Goal: Information Seeking & Learning: Learn about a topic

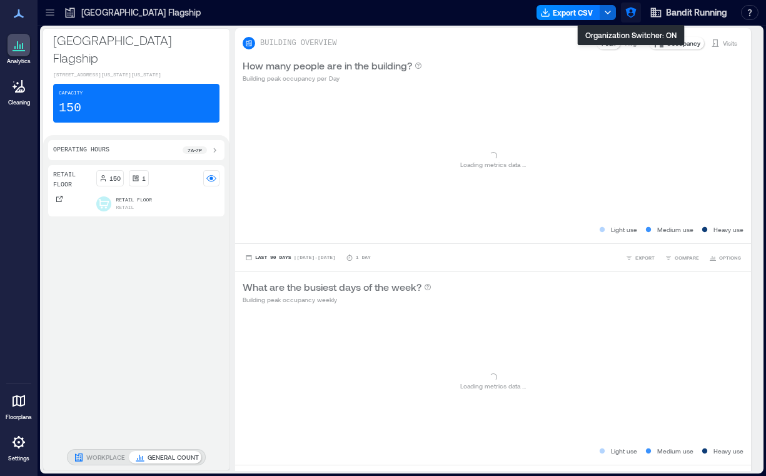
click at [625, 10] on icon "button" at bounding box center [631, 12] width 13 height 13
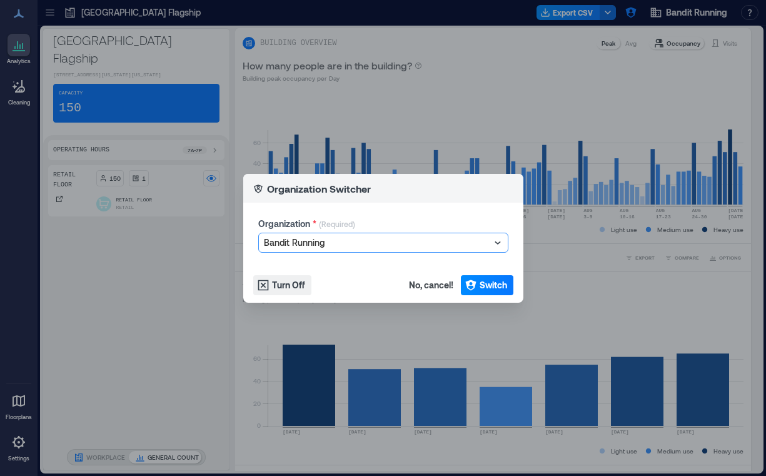
click at [373, 241] on div at bounding box center [377, 242] width 226 height 15
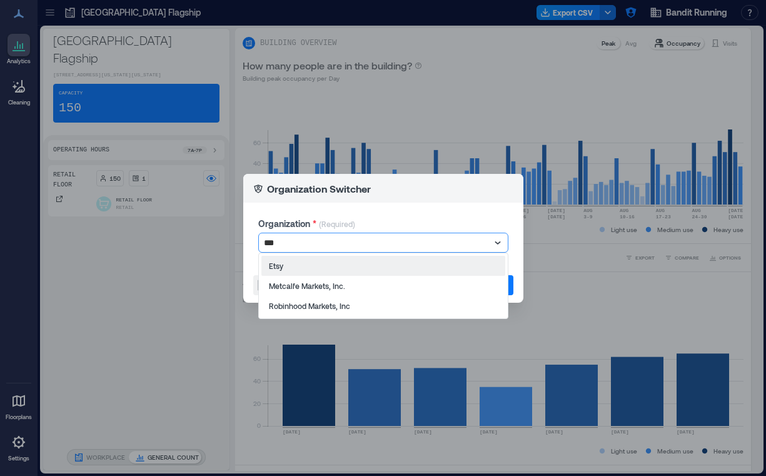
type input "****"
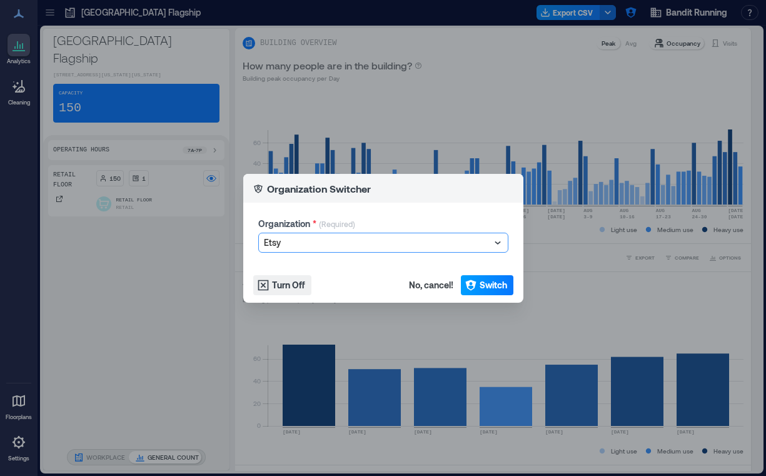
click at [479, 291] on button "Switch" at bounding box center [487, 285] width 53 height 20
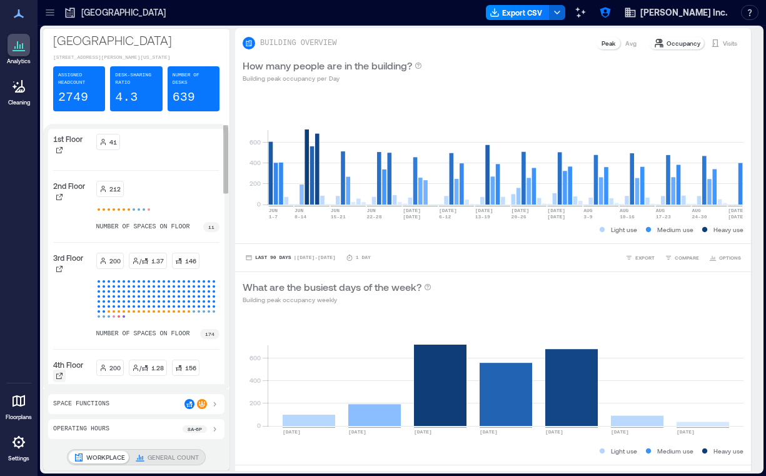
click at [59, 378] on div at bounding box center [59, 375] width 13 height 13
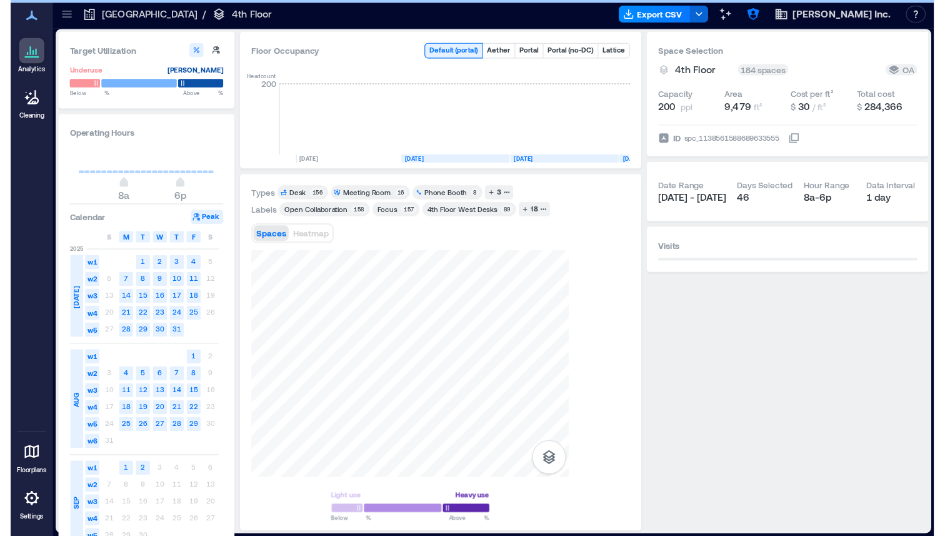
scroll to position [0, 2037]
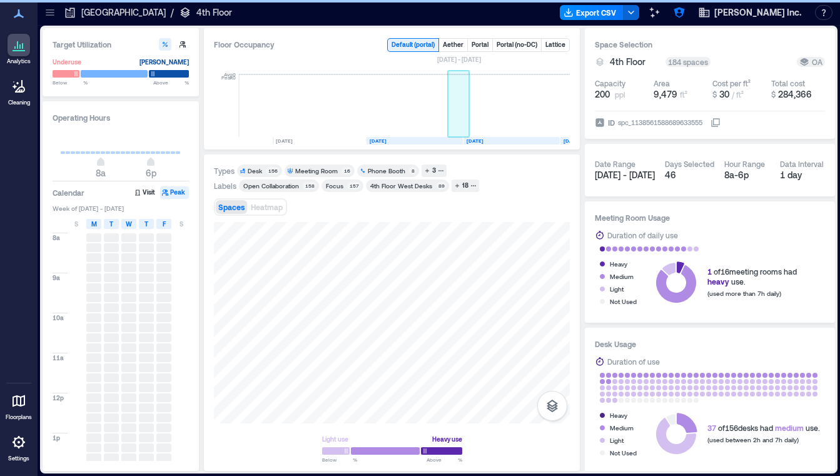
click at [466, 111] on rect at bounding box center [459, 105] width 22 height 63
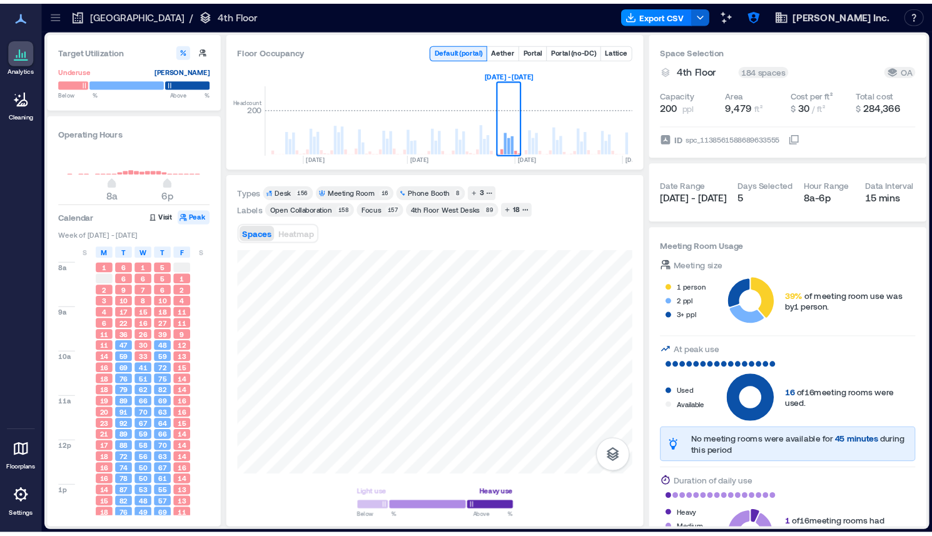
scroll to position [0, 1932]
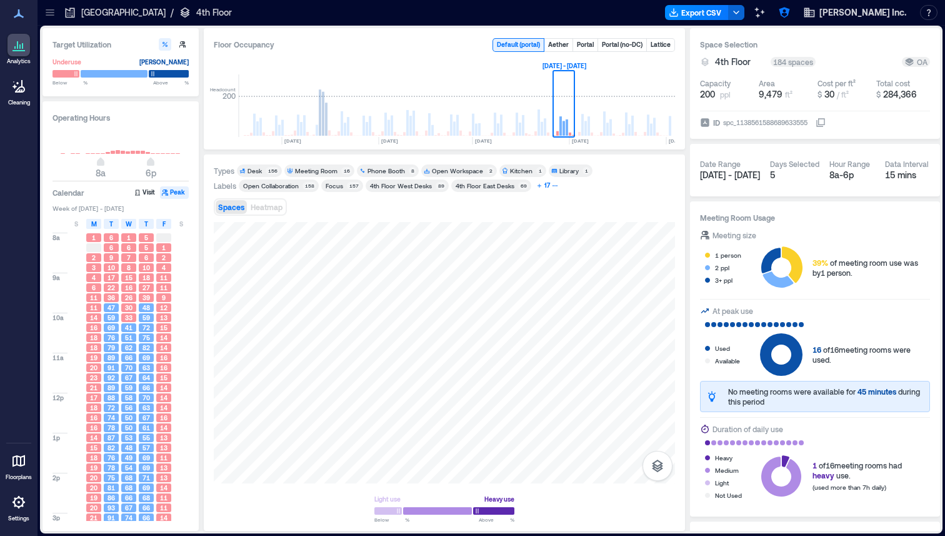
click at [536, 186] on icon "button" at bounding box center [539, 186] width 6 height 6
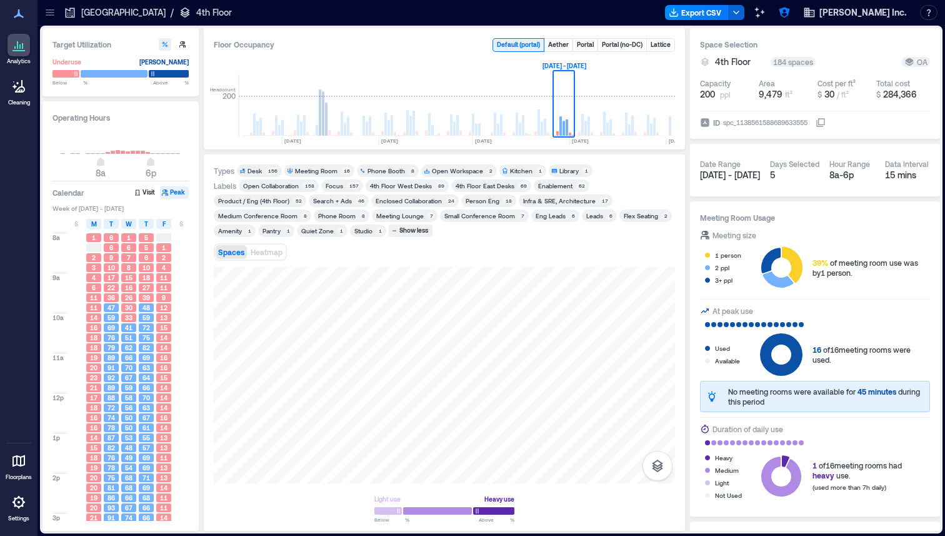
click at [561, 189] on div "Enablement" at bounding box center [555, 185] width 34 height 9
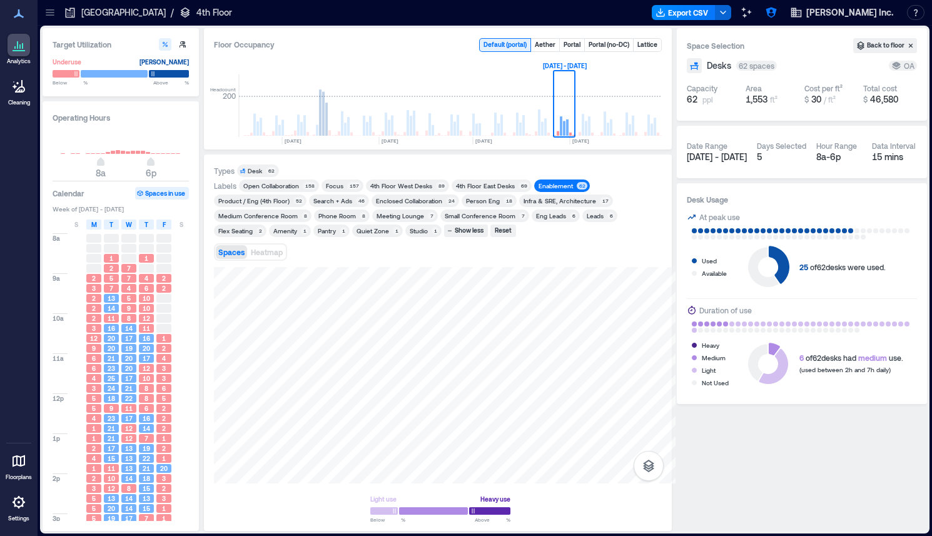
scroll to position [0, 1946]
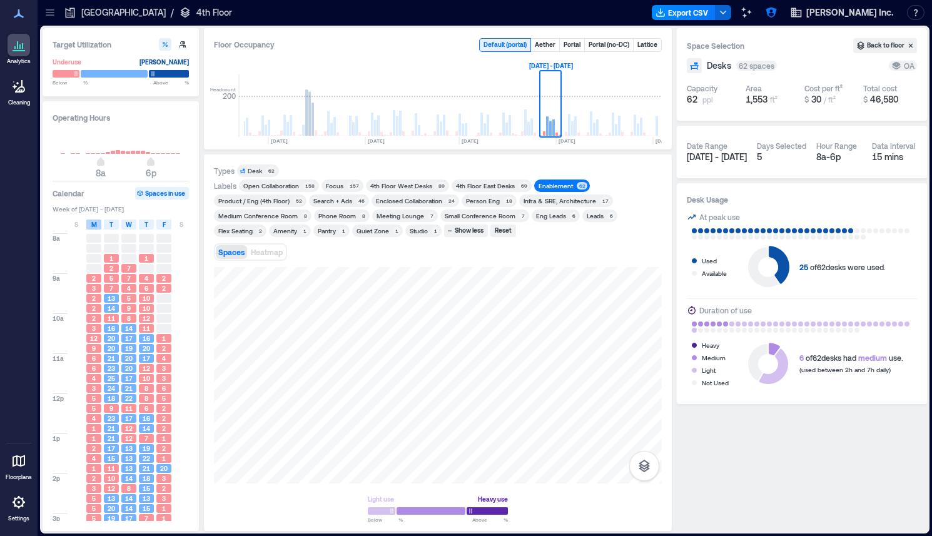
click at [93, 226] on span "M" at bounding box center [94, 224] width 6 height 10
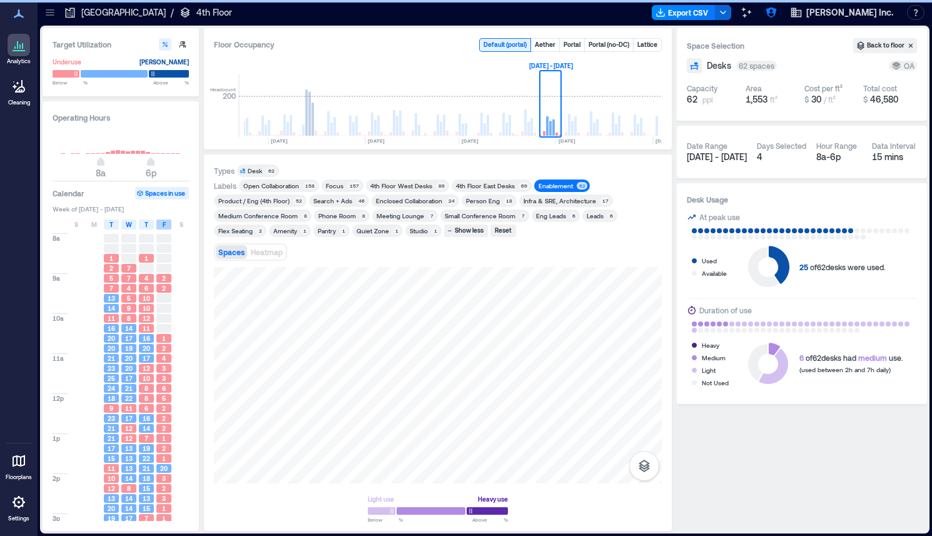
click at [163, 226] on span "F" at bounding box center [164, 224] width 3 height 10
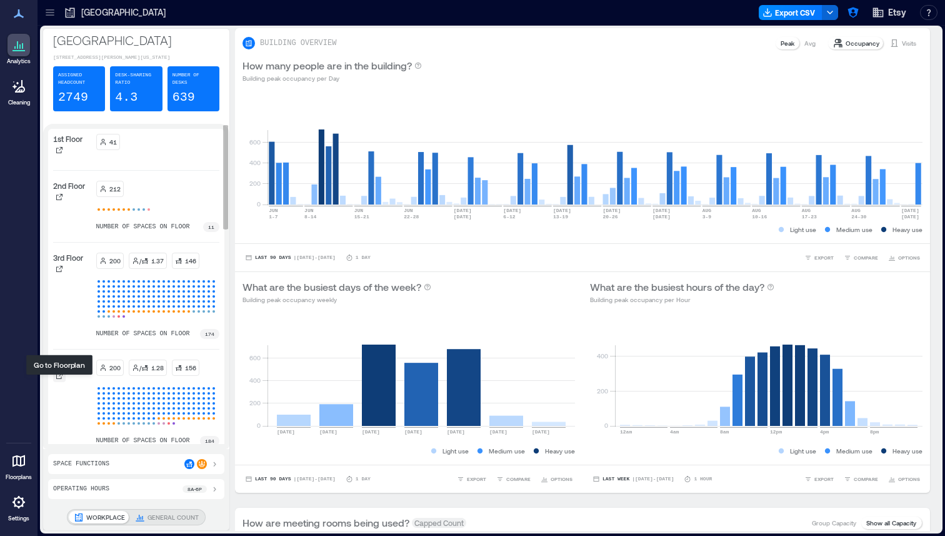
click at [60, 379] on icon at bounding box center [60, 376] width 8 height 8
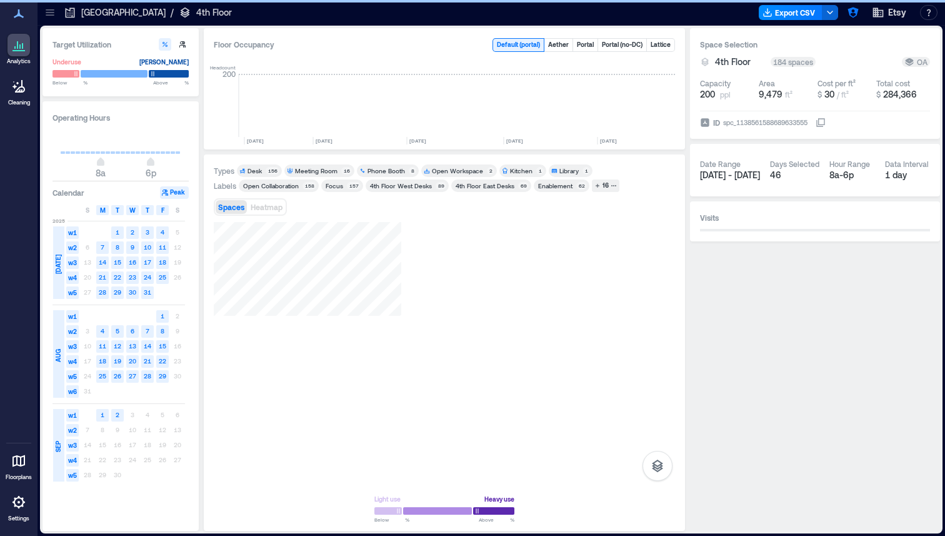
scroll to position [0, 1932]
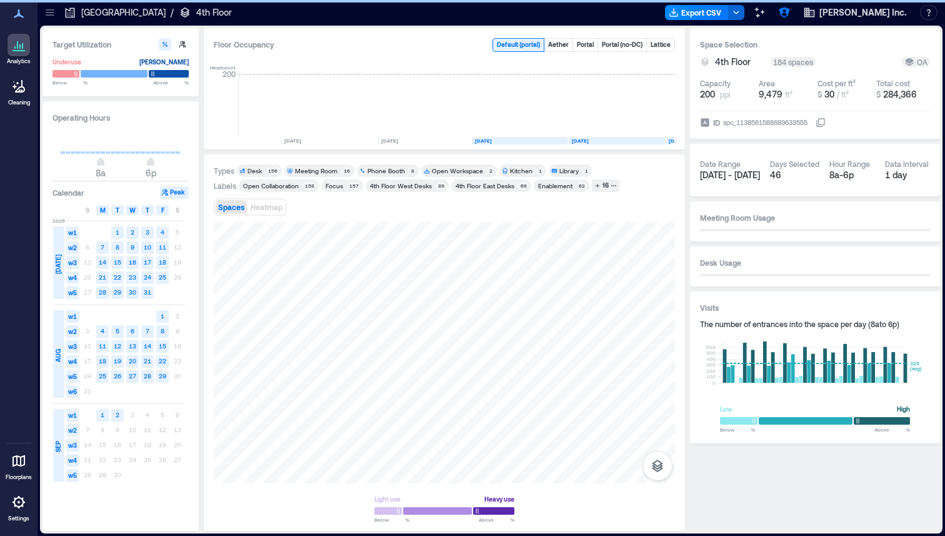
click at [503, 205] on div "Types Desk 156 Meeting Room 16 Phone Booth 8 Open Workspace 2 Kitchen 1 Library…" at bounding box center [444, 342] width 461 height 356
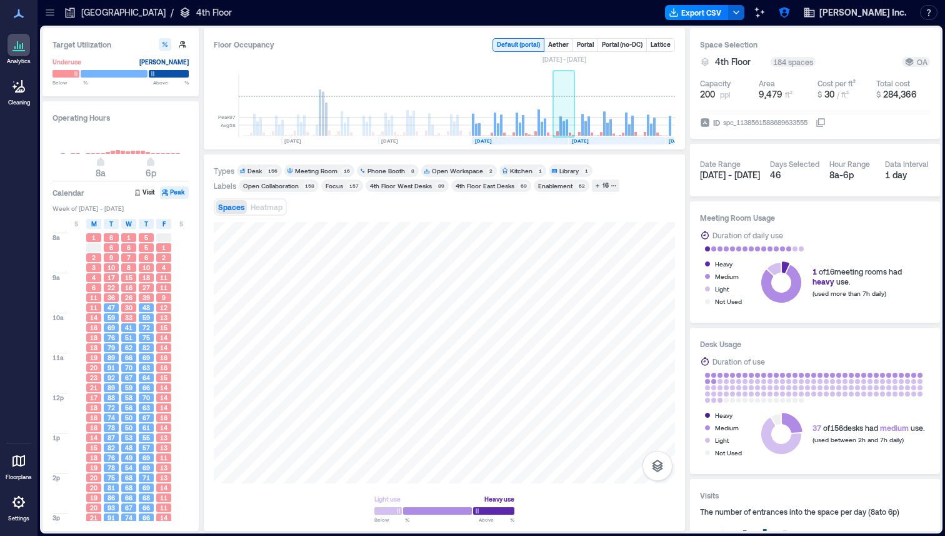
click at [565, 123] on rect at bounding box center [564, 105] width 22 height 63
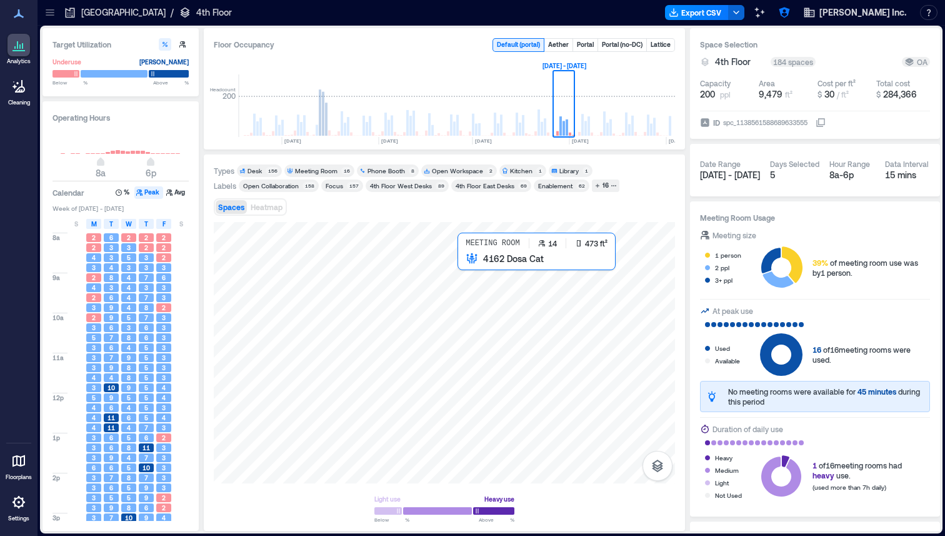
click at [480, 283] on div at bounding box center [444, 352] width 461 height 261
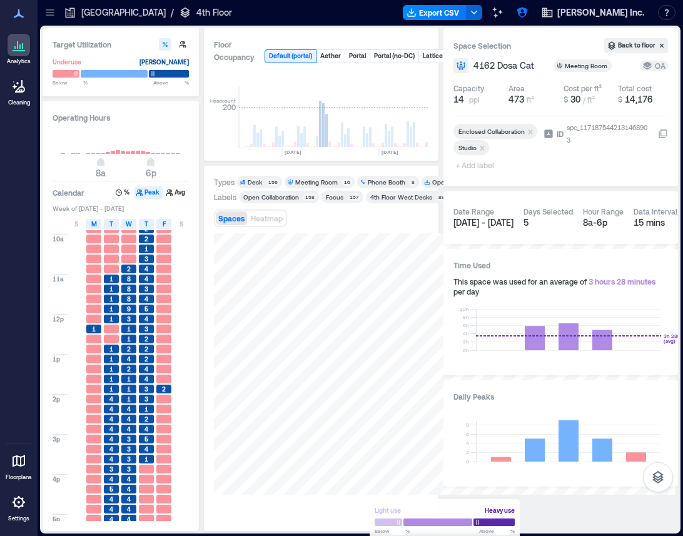
scroll to position [0, 2179]
